Goal: Task Accomplishment & Management: Use online tool/utility

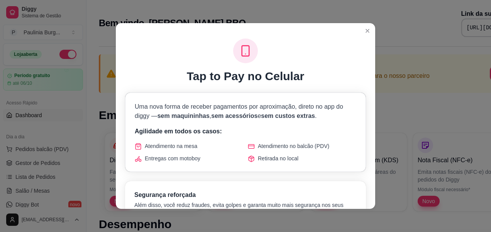
click at [194, 148] on span "Atendimento na mesa" at bounding box center [171, 146] width 52 height 8
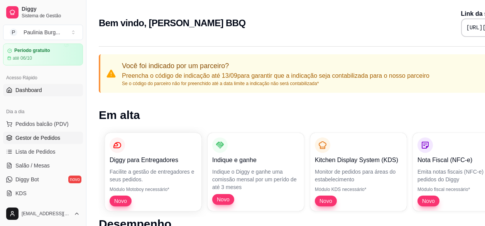
scroll to position [39, 0]
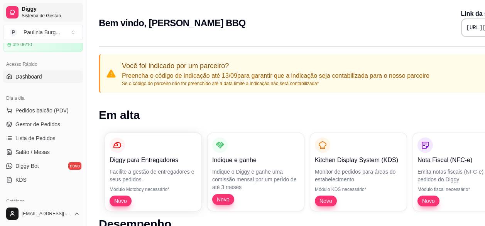
click at [32, 15] on span "Sistema de Gestão" at bounding box center [51, 16] width 58 height 6
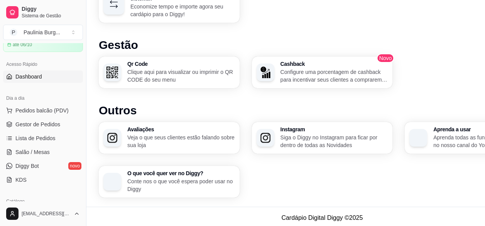
scroll to position [512, 0]
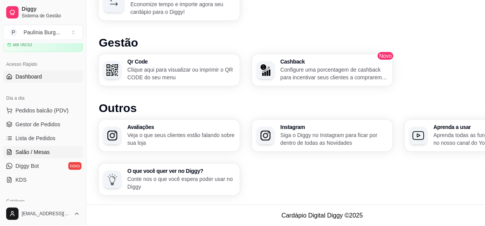
click at [44, 152] on span "Salão / Mesas" at bounding box center [32, 153] width 34 height 8
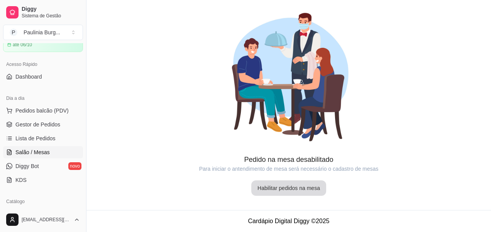
click at [304, 192] on button "Habilitar pedidos na mesa" at bounding box center [288, 188] width 75 height 15
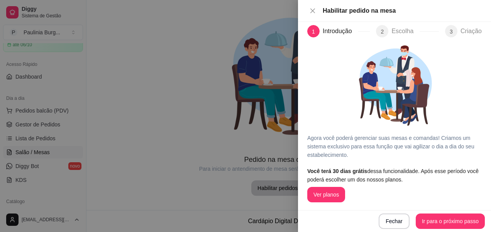
scroll to position [8, 0]
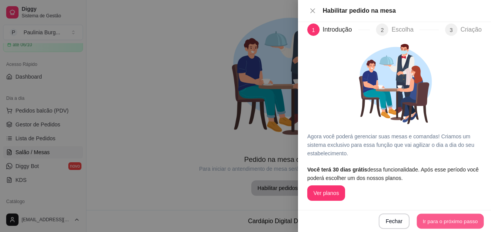
click at [448, 221] on button "Ir para o próximo passo" at bounding box center [450, 221] width 67 height 15
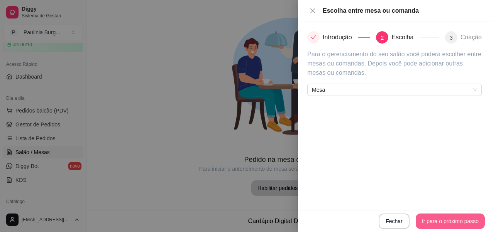
scroll to position [0, 0]
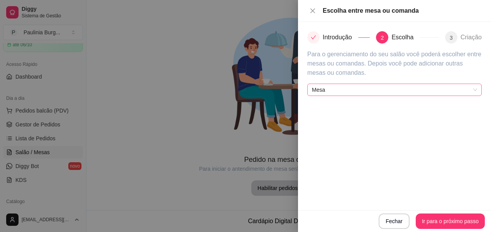
click at [364, 95] on span "Mesa" at bounding box center [394, 90] width 165 height 12
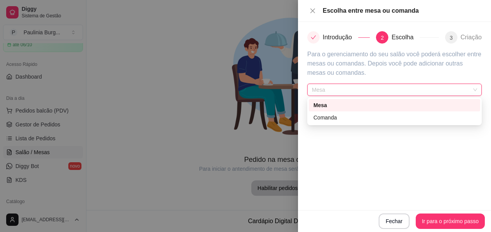
click at [364, 95] on span "Mesa" at bounding box center [394, 90] width 165 height 12
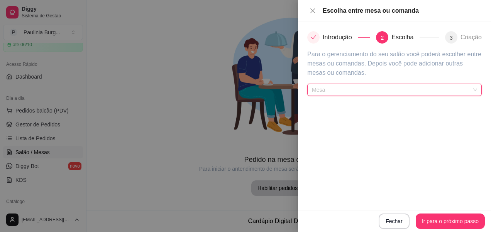
click at [392, 90] on span "Mesa" at bounding box center [394, 90] width 165 height 12
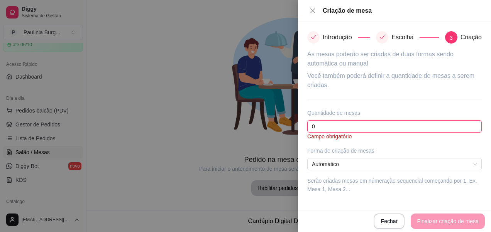
click at [375, 128] on input "0" at bounding box center [394, 126] width 174 height 12
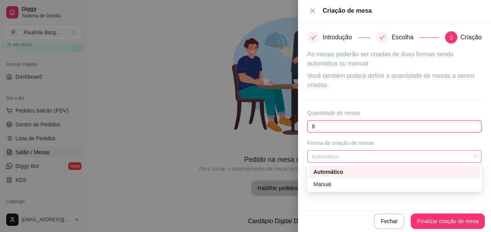
click at [368, 159] on span "Automático" at bounding box center [394, 157] width 165 height 12
type input "8"
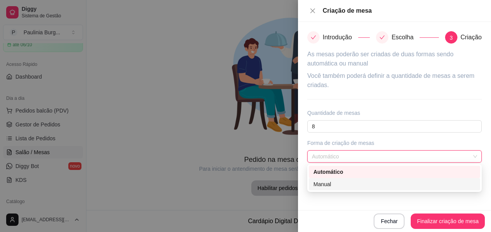
click at [357, 188] on div "Manual" at bounding box center [394, 184] width 162 height 8
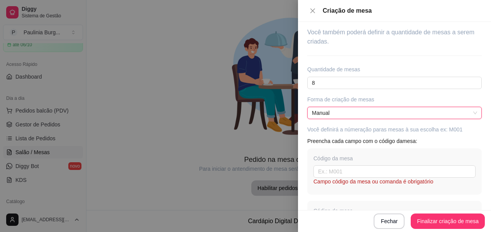
scroll to position [39, 0]
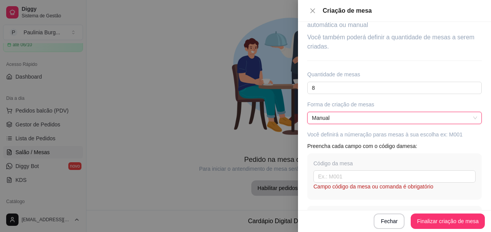
click at [351, 123] on span "Manual" at bounding box center [394, 118] width 165 height 12
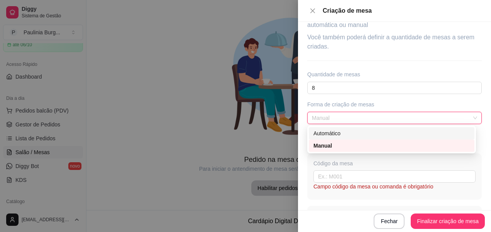
click at [351, 136] on div "Automático" at bounding box center [391, 133] width 156 height 8
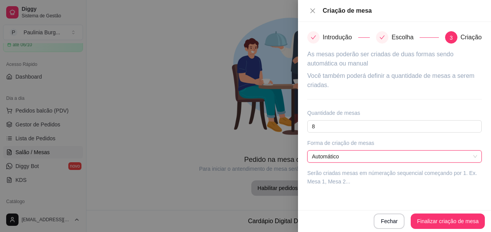
scroll to position [0, 0]
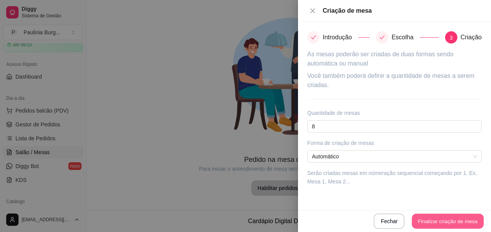
click at [462, 223] on button "Finalizar criação de mesa" at bounding box center [448, 221] width 72 height 15
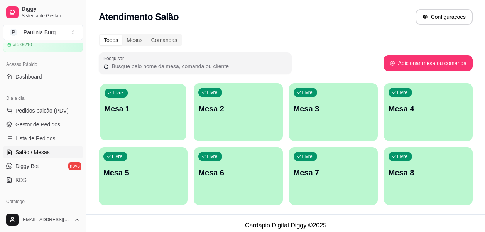
click at [169, 101] on div "Livre Mesa 1" at bounding box center [143, 107] width 86 height 47
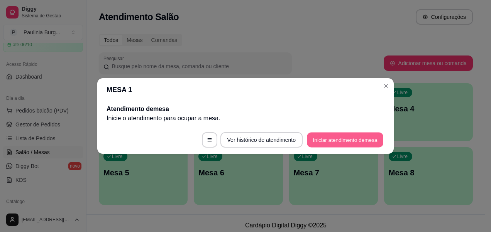
click at [354, 145] on button "Iniciar atendimento de mesa" at bounding box center [345, 140] width 76 height 15
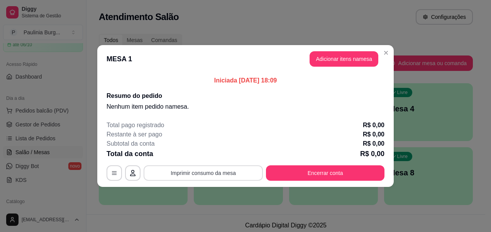
click at [233, 174] on button "Imprimir consumo da mesa" at bounding box center [203, 173] width 119 height 15
click at [325, 60] on button "Adicionar itens na mesa" at bounding box center [344, 59] width 66 height 15
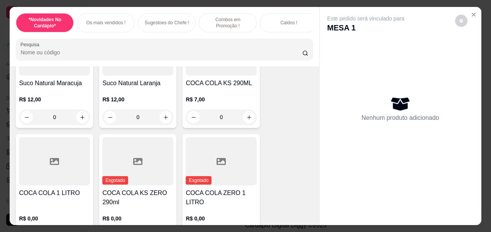
scroll to position [424, 0]
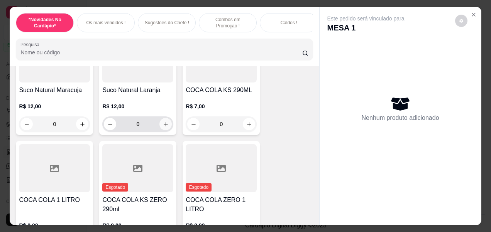
click at [163, 127] on icon "increase-product-quantity" at bounding box center [166, 125] width 6 height 6
type input "1"
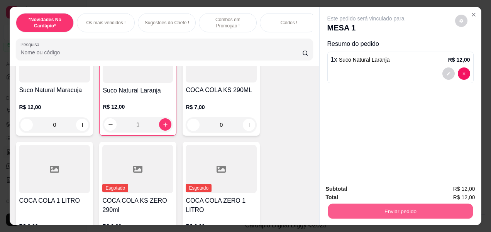
click at [350, 205] on button "Enviar pedido" at bounding box center [400, 211] width 145 height 15
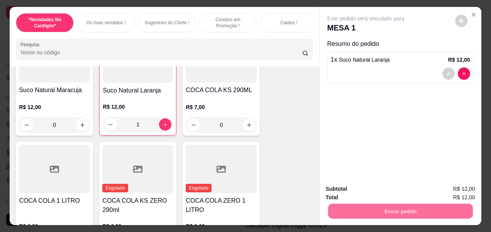
click at [443, 190] on button "Sim, quero registrar" at bounding box center [447, 190] width 57 height 15
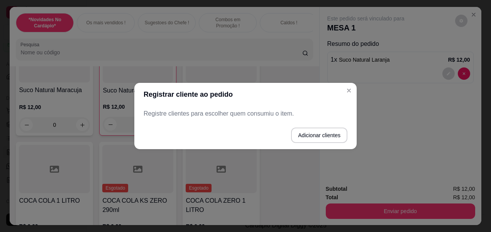
click at [323, 143] on footer "Adicionar clientes" at bounding box center [245, 136] width 222 height 28
click at [323, 137] on button "Adicionar clientes" at bounding box center [319, 135] width 54 height 15
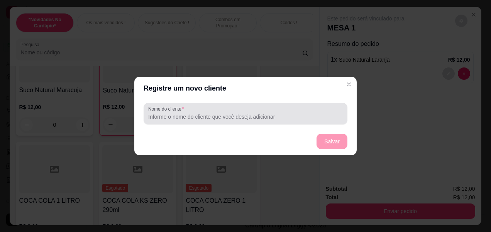
click at [282, 112] on div at bounding box center [245, 113] width 194 height 15
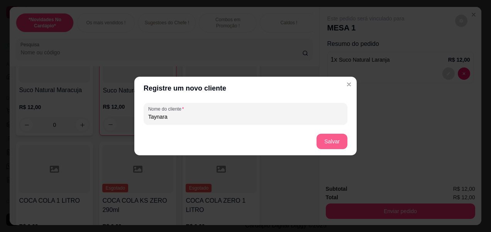
type input "Taynara"
click at [322, 145] on button "Salvar" at bounding box center [331, 141] width 31 height 15
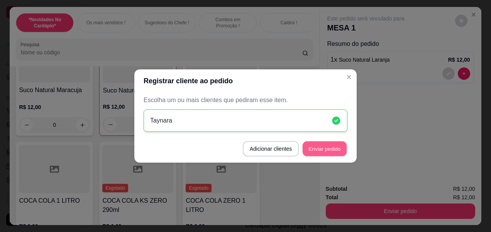
click at [333, 150] on button "Enviar pedido" at bounding box center [325, 149] width 44 height 15
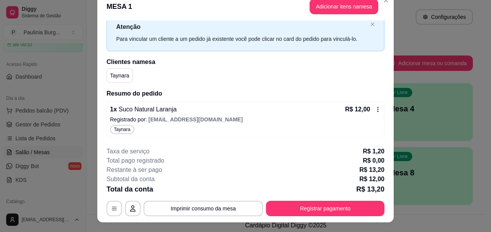
scroll to position [24, 0]
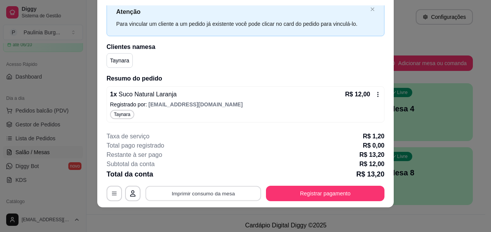
click at [211, 194] on button "Imprimir consumo da mesa" at bounding box center [203, 193] width 116 height 15
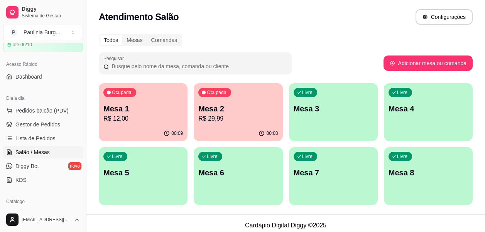
click at [208, 125] on div "Ocupada Mesa 2 R$ 29,99" at bounding box center [238, 104] width 89 height 43
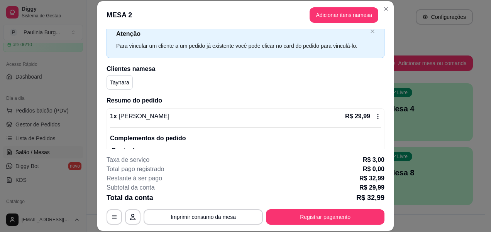
scroll to position [39, 0]
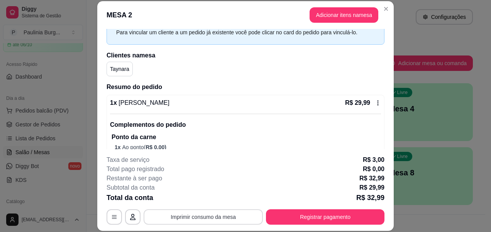
click at [180, 223] on button "Imprimir consumo da mesa" at bounding box center [203, 217] width 119 height 15
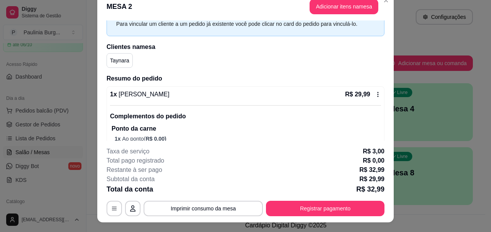
scroll to position [24, 0]
